Goal: Information Seeking & Learning: Stay updated

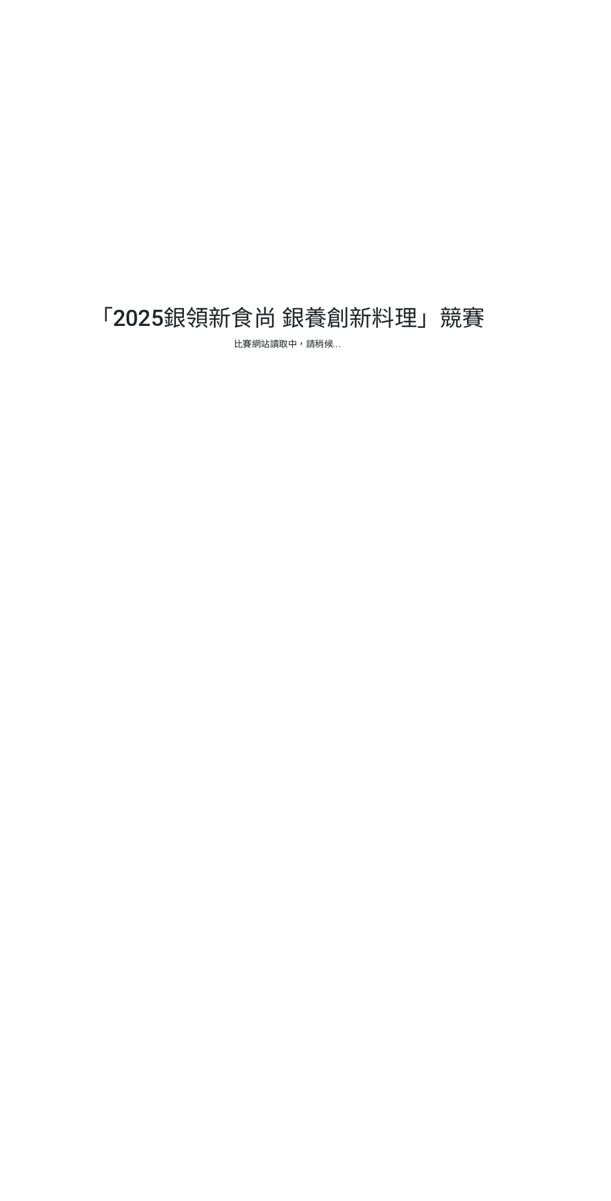
scroll to position [6, 0]
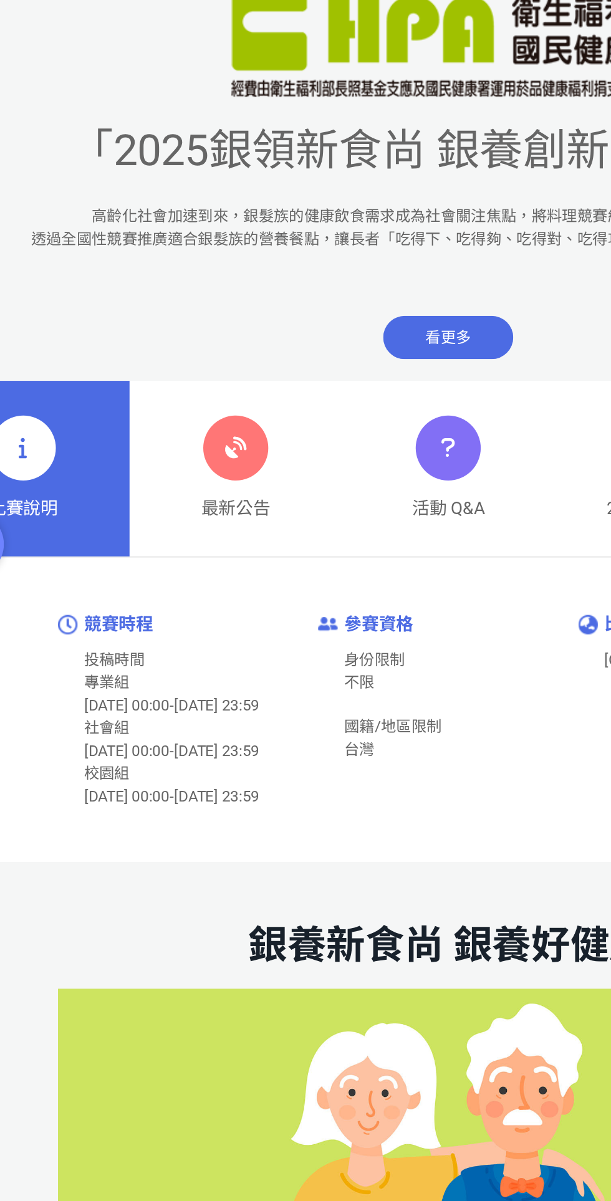
scroll to position [11, 0]
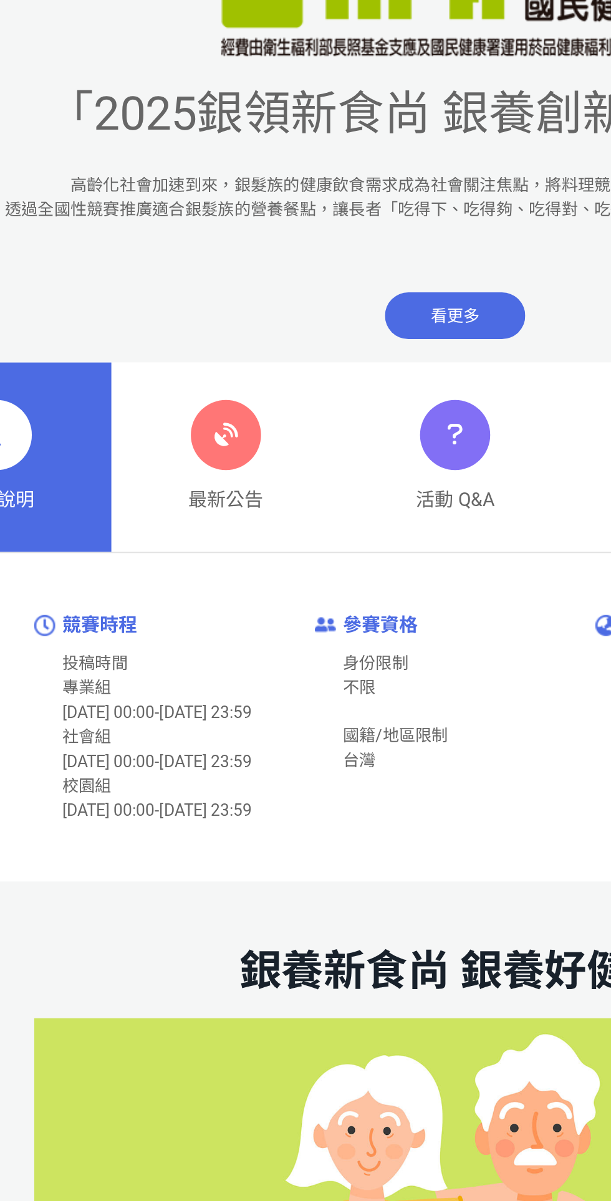
click at [202, 550] on div "最新公告" at bounding box center [183, 557] width 40 height 61
